Goal: Task Accomplishment & Management: Use online tool/utility

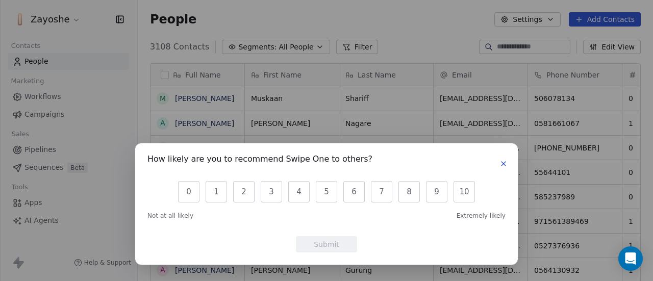
scroll to position [240, 507]
click at [501, 167] on icon "button" at bounding box center [503, 164] width 8 height 8
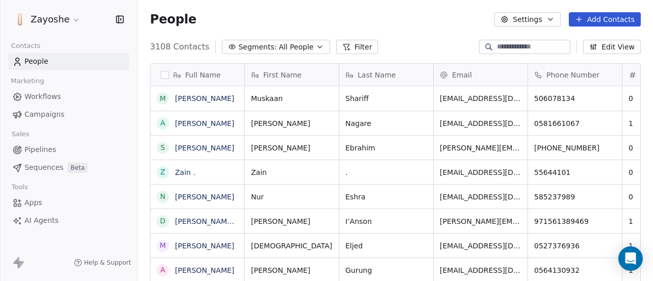
click at [73, 20] on html "Zayoshe Contacts People Marketing Workflows Campaigns Sales Pipelines Sequences…" at bounding box center [326, 140] width 653 height 281
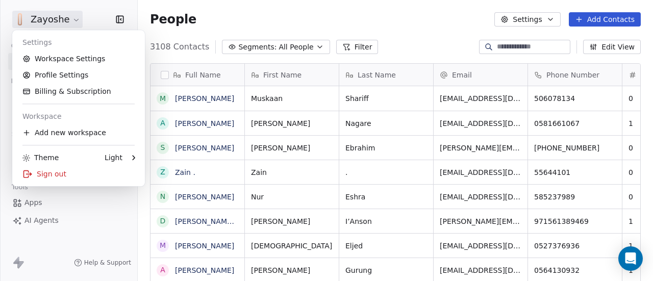
click at [72, 16] on html "Zayoshe Contacts People Marketing Workflows Campaigns Sales Pipelines Sequences…" at bounding box center [326, 140] width 653 height 281
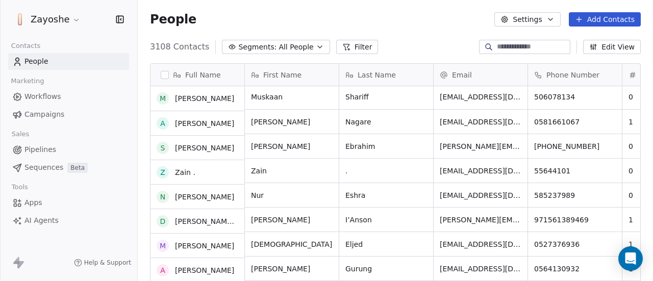
scroll to position [0, 0]
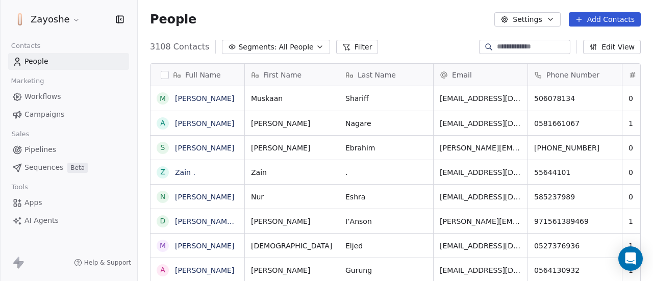
click at [48, 115] on span "Campaigns" at bounding box center [44, 114] width 40 height 11
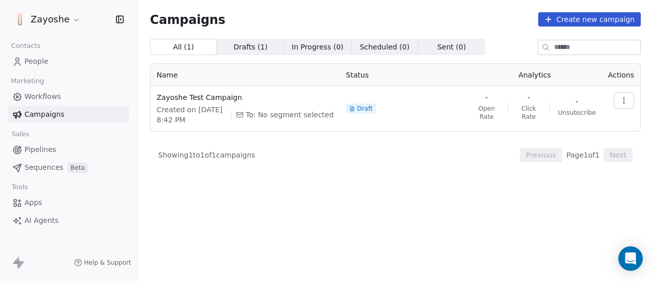
click at [576, 18] on button "Create new campaign" at bounding box center [589, 19] width 103 height 14
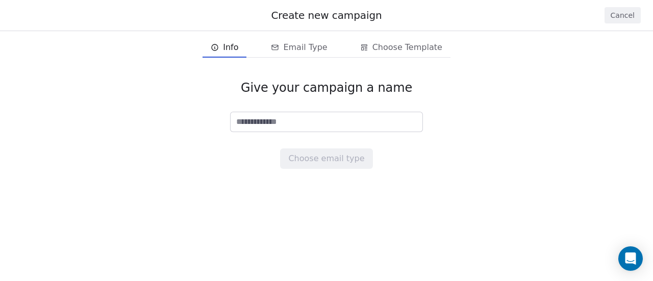
click at [317, 124] on input at bounding box center [327, 121] width 192 height 19
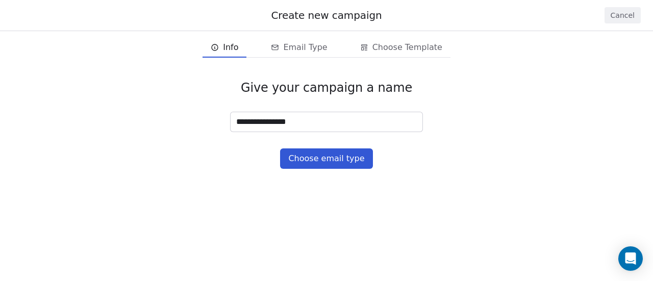
drag, startPoint x: 270, startPoint y: 125, endPoint x: 223, endPoint y: 119, distance: 47.3
click at [223, 119] on div "**********" at bounding box center [326, 124] width 653 height 121
click at [291, 120] on input "*******" at bounding box center [327, 121] width 192 height 19
click at [282, 122] on input "**********" at bounding box center [327, 121] width 192 height 19
paste input "*"
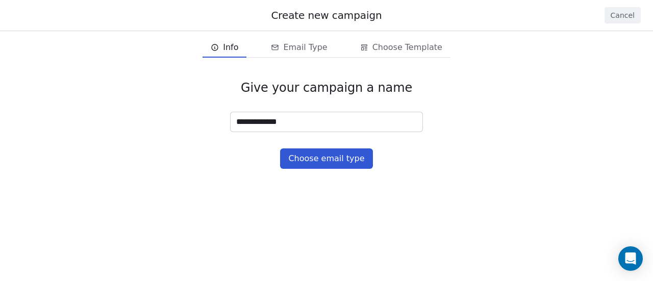
type input "**********"
click at [335, 158] on button "Choose email type" at bounding box center [326, 158] width 92 height 20
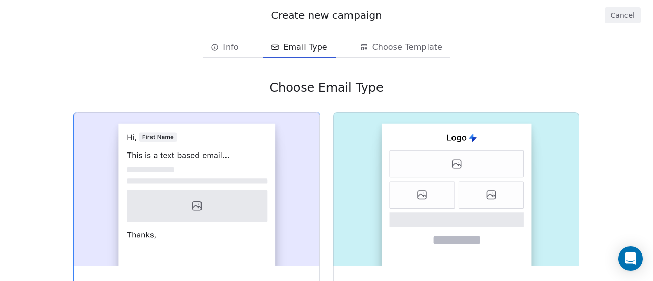
click at [196, 183] on icon at bounding box center [197, 181] width 141 height 5
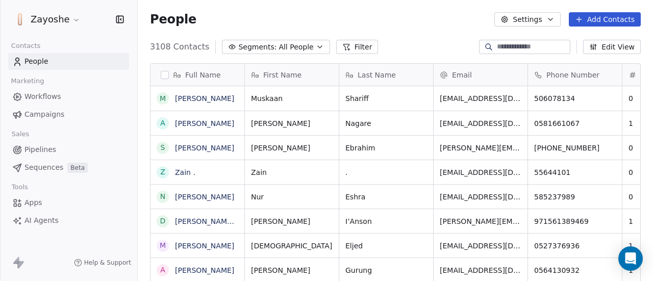
scroll to position [240, 507]
click at [38, 111] on span "Campaigns" at bounding box center [44, 114] width 40 height 11
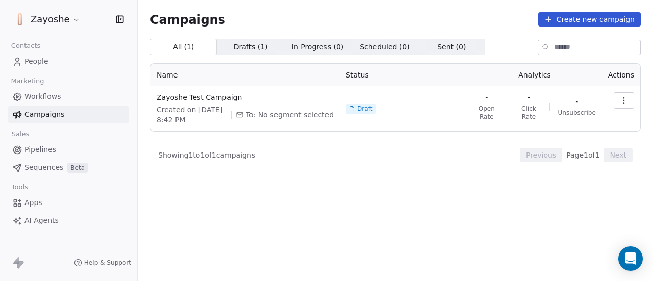
click at [574, 18] on button "Create new campaign" at bounding box center [589, 19] width 103 height 14
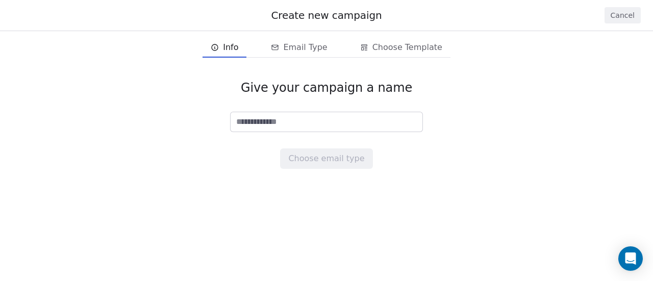
click at [279, 114] on input at bounding box center [327, 121] width 192 height 19
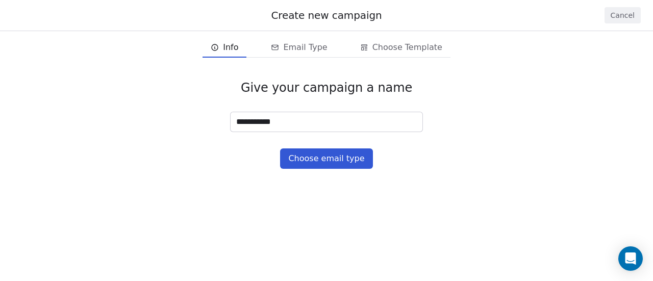
paste input "*"
type input "**********"
click at [311, 151] on button "Choose email type" at bounding box center [326, 158] width 92 height 20
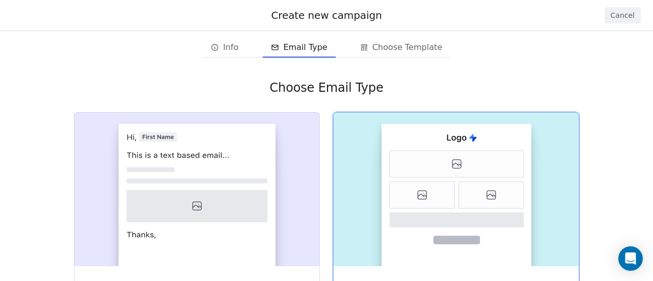
click at [446, 170] on icon at bounding box center [457, 163] width 134 height 27
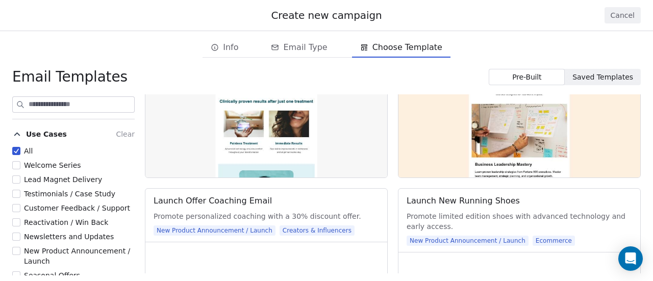
scroll to position [2193, 0]
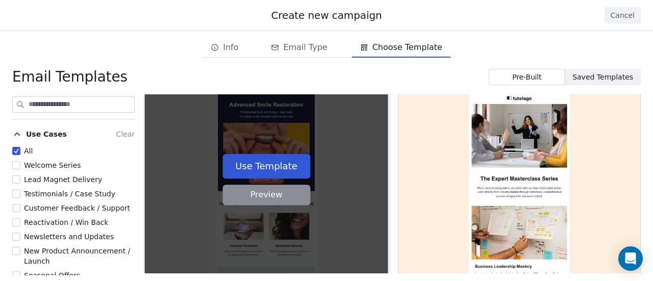
click at [276, 165] on button "Use Template" at bounding box center [266, 166] width 88 height 24
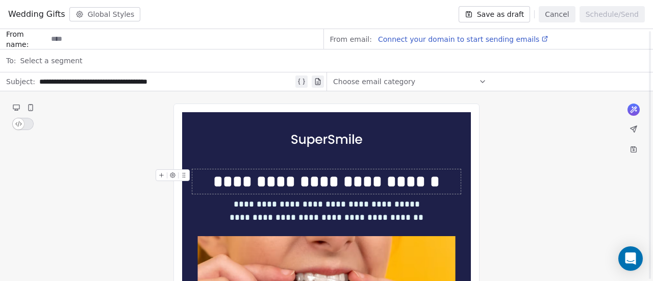
scroll to position [102, 0]
